Goal: Obtain resource: Download file/media

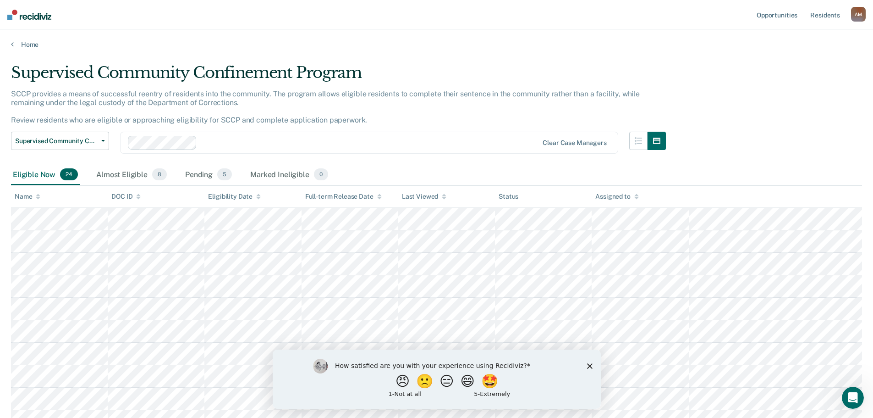
click at [590, 367] on icon "Close survey" at bounding box center [590, 366] width 6 height 6
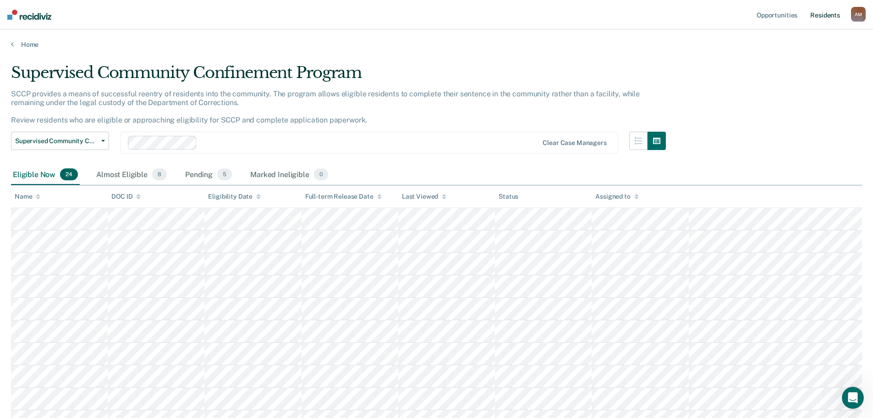
click at [823, 12] on link "Resident s" at bounding box center [825, 14] width 33 height 29
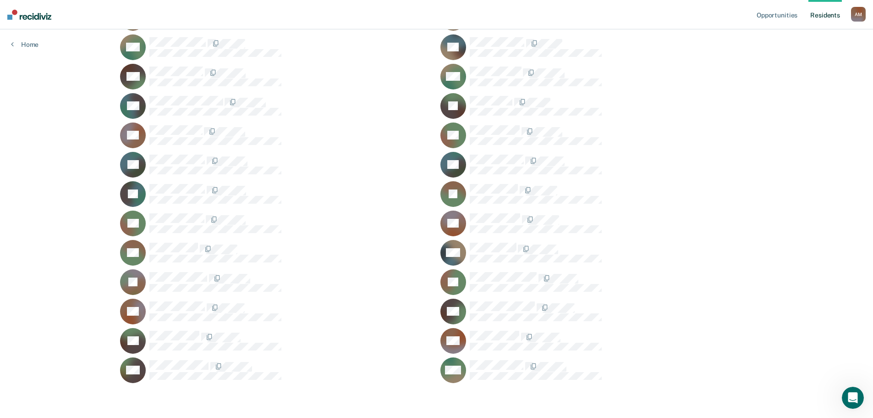
scroll to position [515, 0]
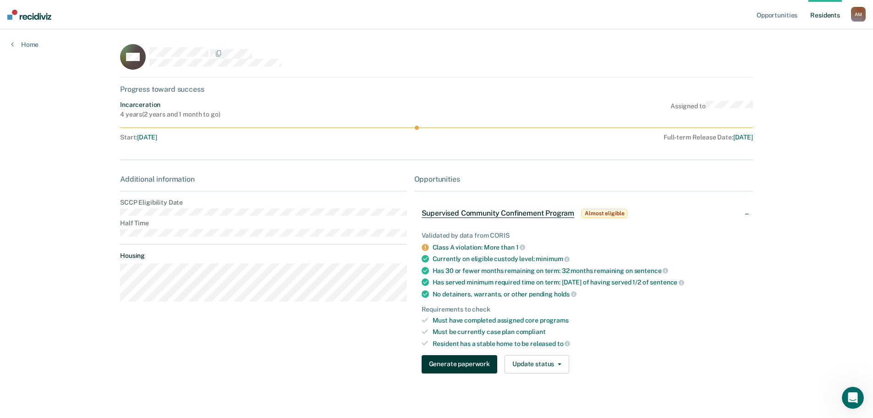
click at [467, 364] on button "Generate paperwork" at bounding box center [460, 364] width 76 height 18
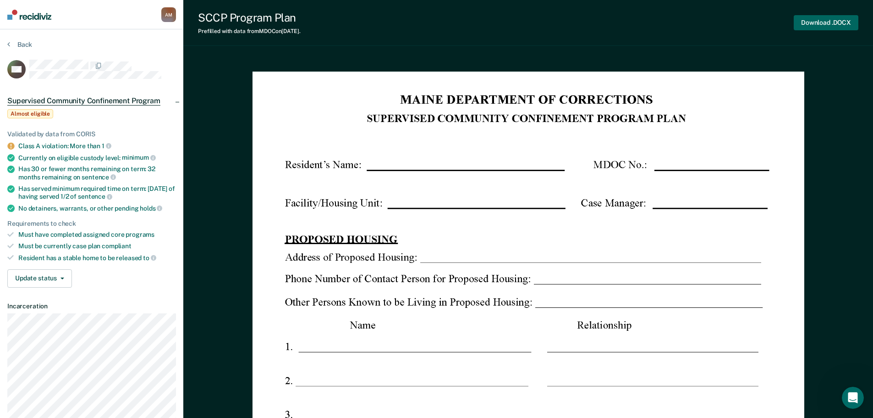
click at [795, 24] on button "Download .DOCX" at bounding box center [826, 22] width 65 height 15
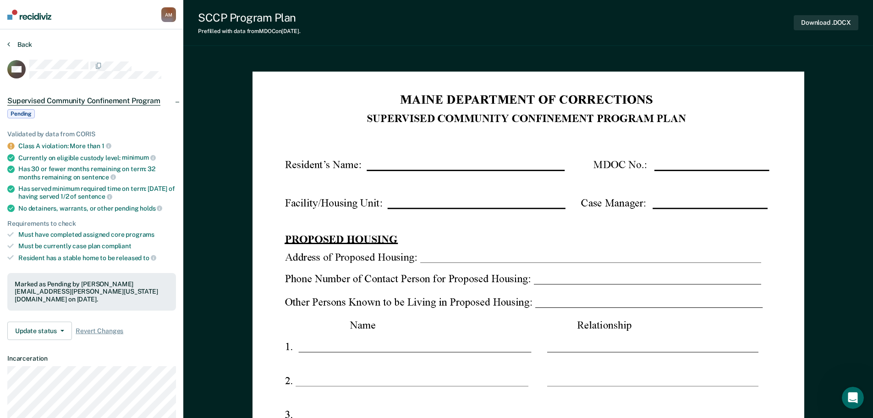
click at [17, 43] on button "Back" at bounding box center [19, 44] width 25 height 8
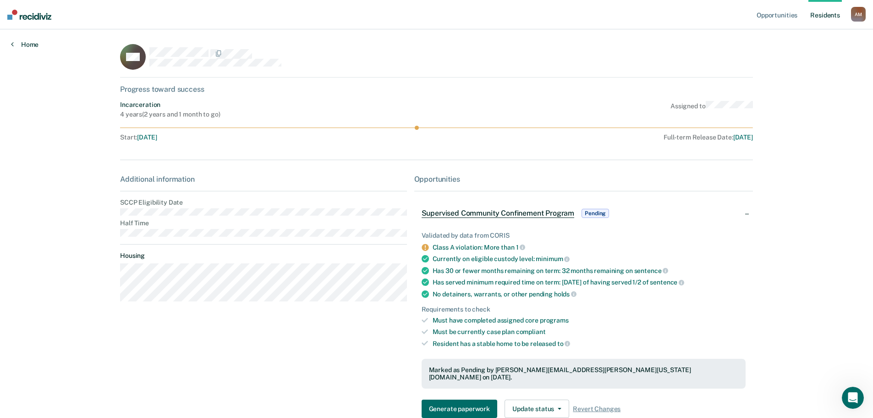
click at [28, 44] on link "Home" at bounding box center [25, 44] width 28 height 8
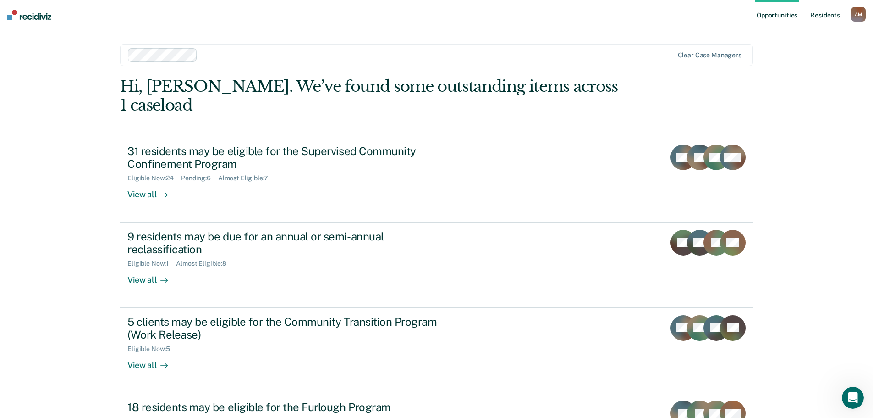
click at [828, 14] on link "Resident s" at bounding box center [825, 14] width 33 height 29
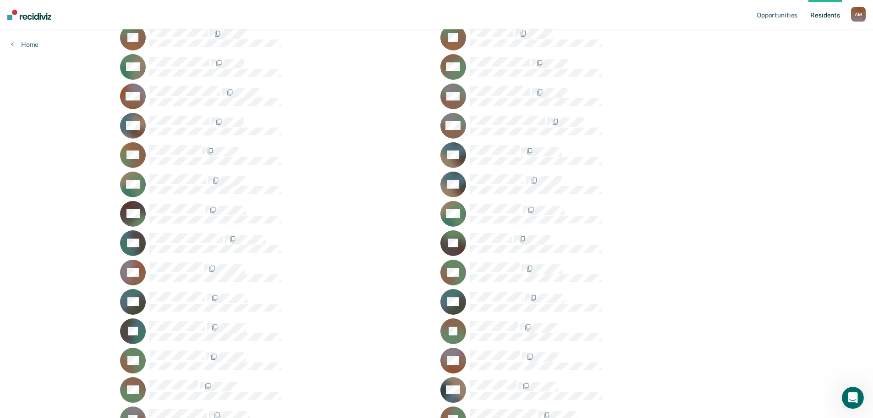
scroll to position [424, 0]
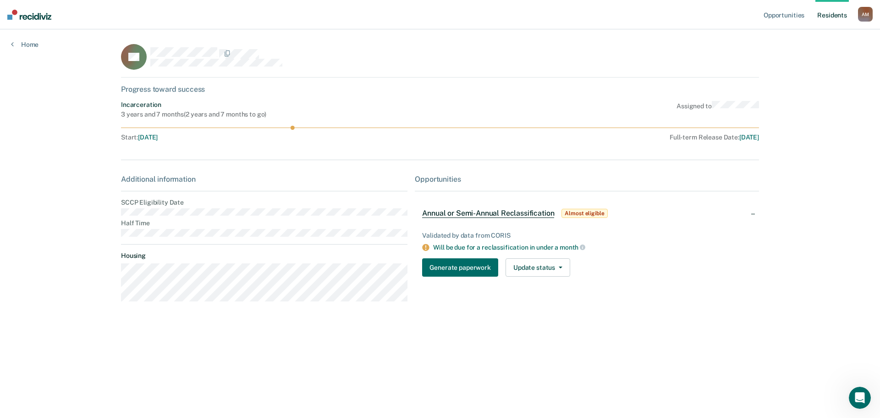
click at [110, 230] on main "LR Progress toward success Incarceration 3 years and 7 months ( 2 years and 7 m…" at bounding box center [440, 212] width 660 height 366
click at [242, 239] on div "Additional information SCCP Eligibility Date Half Time Housing" at bounding box center [264, 242] width 287 height 134
